Goal: Task Accomplishment & Management: Use online tool/utility

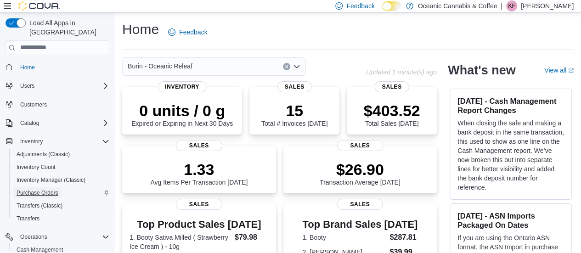
click at [49, 189] on span "Purchase Orders" at bounding box center [38, 192] width 42 height 7
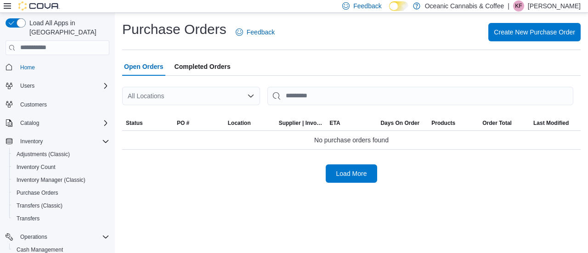
click at [196, 72] on span "Completed Orders" at bounding box center [202, 66] width 56 height 18
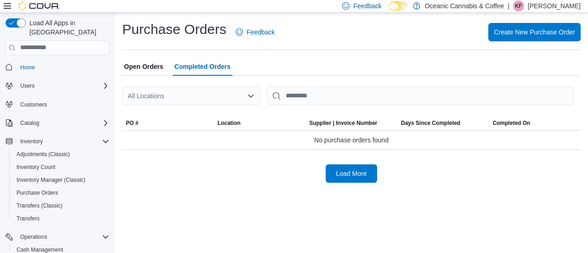
click at [166, 67] on div "Open Orders Completed Orders" at bounding box center [351, 66] width 458 height 18
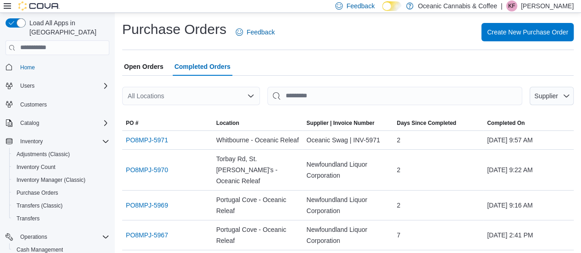
click at [152, 70] on span "Open Orders" at bounding box center [143, 66] width 39 height 18
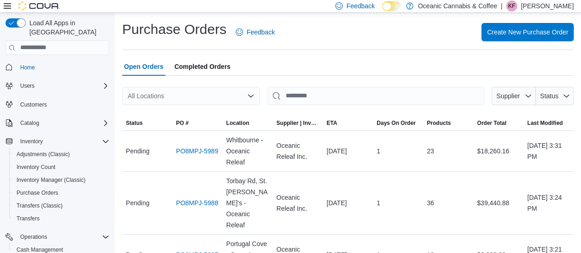
click at [161, 98] on div "All Locations" at bounding box center [191, 96] width 138 height 18
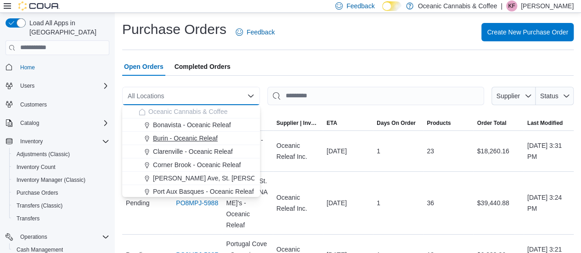
click at [178, 140] on span "Burin - Oceanic Releaf" at bounding box center [185, 138] width 65 height 9
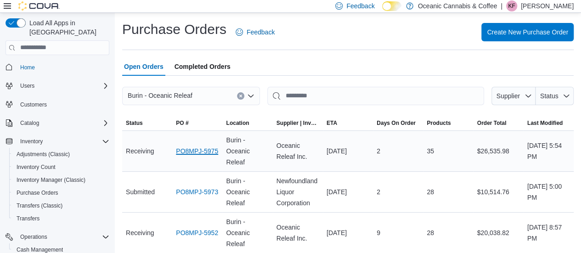
click at [204, 155] on link "PO8MPJ-5975" at bounding box center [197, 151] width 42 height 11
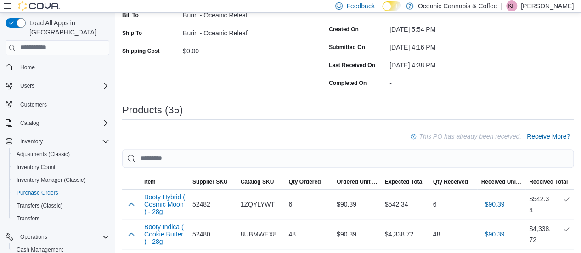
scroll to position [150, 0]
click at [543, 139] on span "Receive More?" at bounding box center [548, 135] width 43 height 9
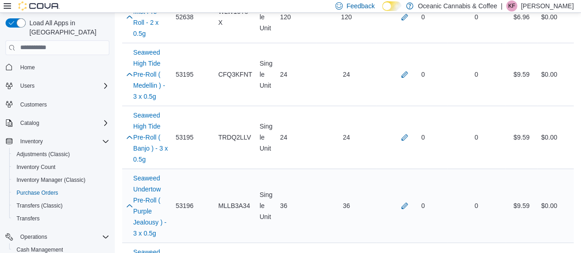
scroll to position [2019, 0]
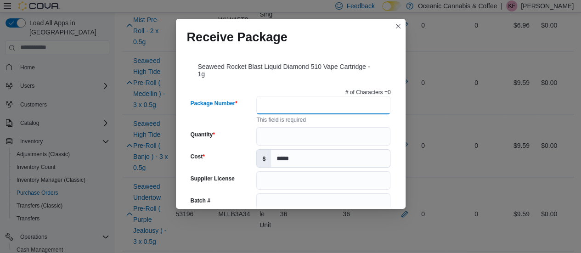
click at [282, 113] on input "Package Number" at bounding box center [323, 105] width 134 height 18
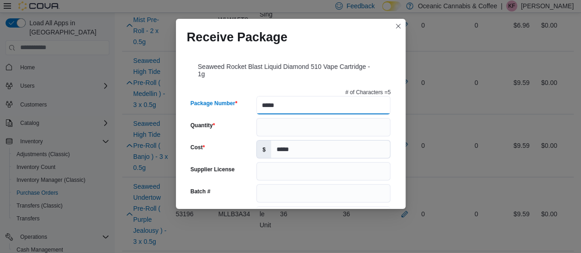
type input "******"
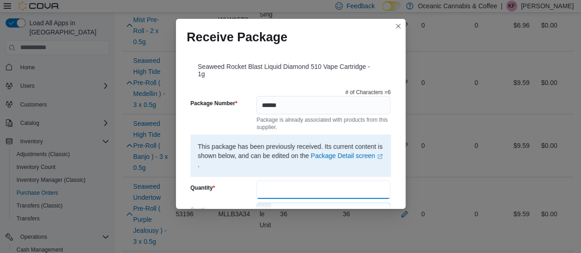
drag, startPoint x: 338, startPoint y: 131, endPoint x: 295, endPoint y: 191, distance: 74.0
click at [295, 191] on input "Quantity" at bounding box center [323, 189] width 134 height 18
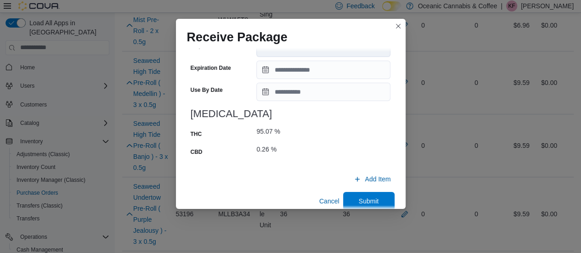
scroll to position [419, 0]
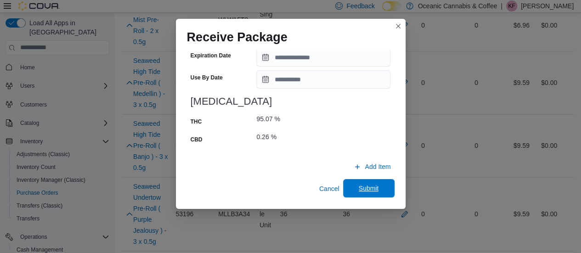
type input "**"
click at [362, 183] on span "Submit" at bounding box center [368, 188] width 40 height 18
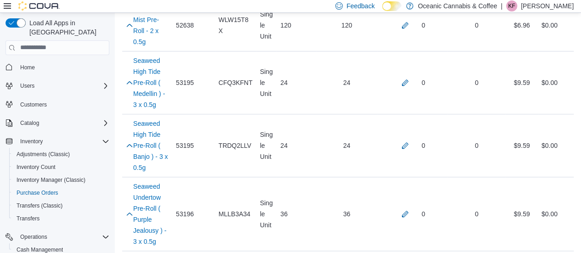
scroll to position [1997, 0]
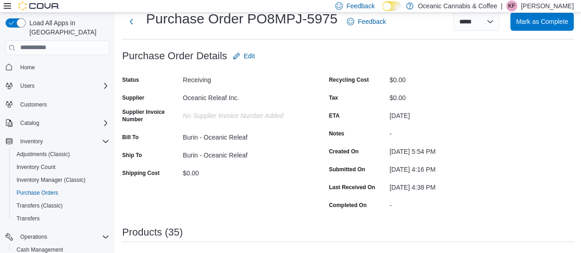
scroll to position [10, 0]
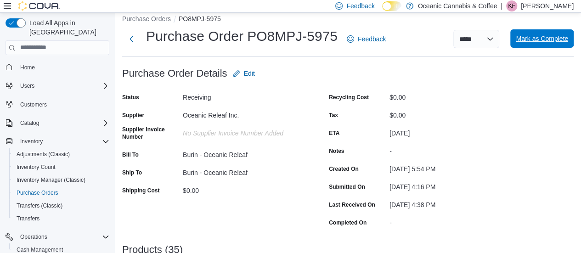
click at [556, 39] on span "Mark as Complete" at bounding box center [542, 38] width 52 height 9
